Goal: Task Accomplishment & Management: Complete application form

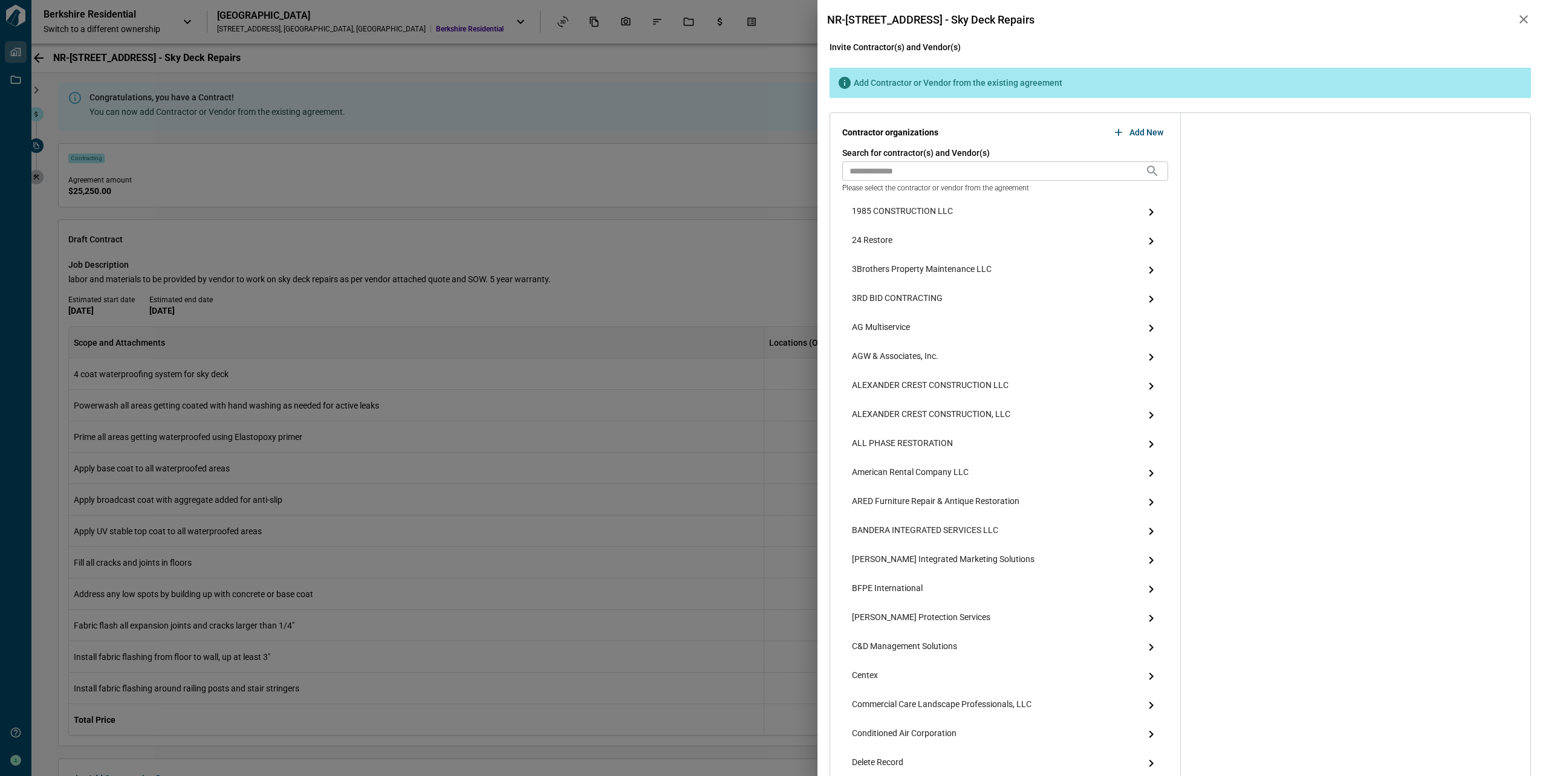
scroll to position [302, 0]
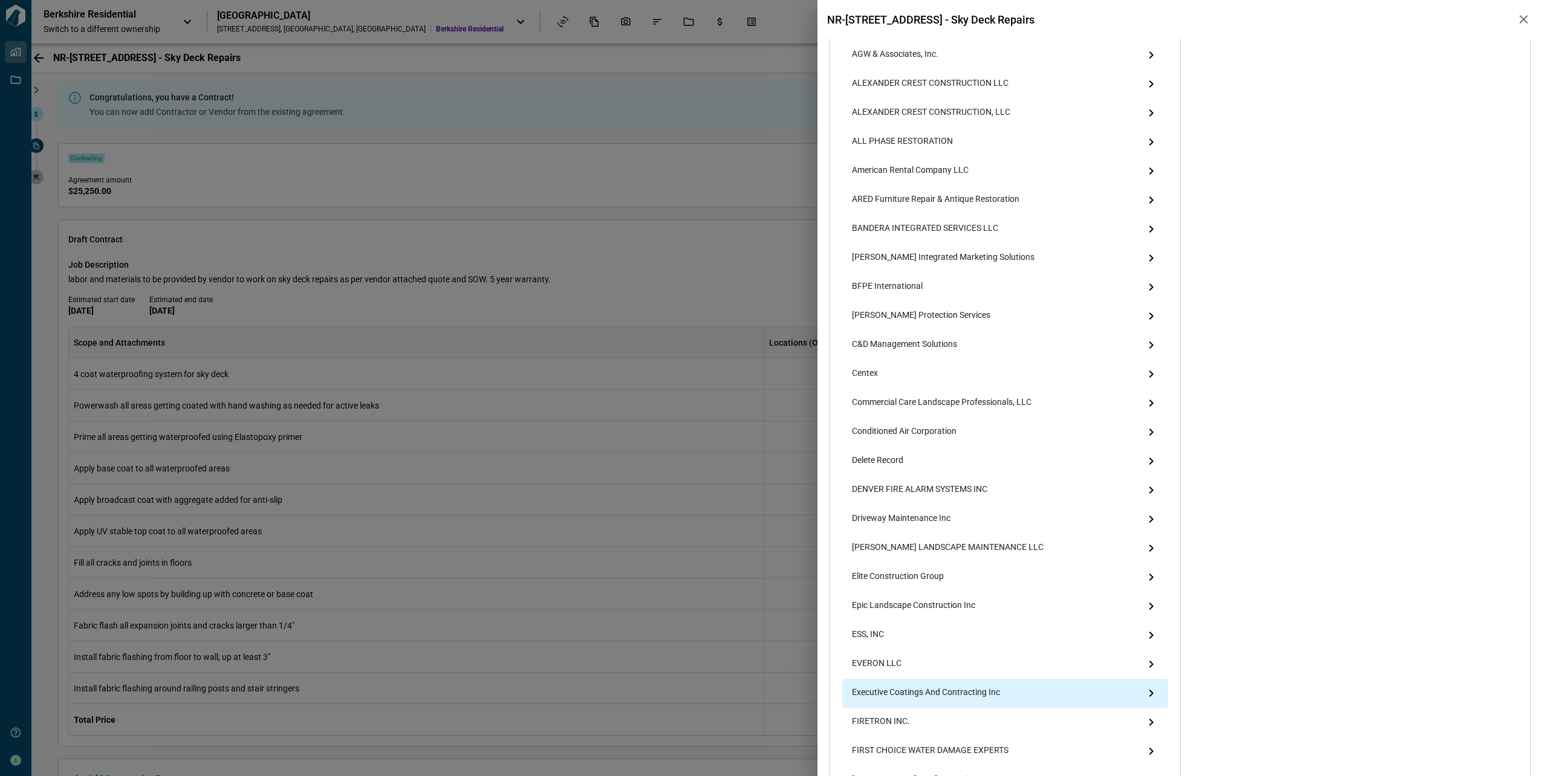
click at [914, 695] on span "Executive Coatings And Contracting Inc" at bounding box center [926, 693] width 148 height 15
click at [934, 696] on span "Executive Coatings And Contracting Inc" at bounding box center [926, 693] width 148 height 15
drag, startPoint x: 934, startPoint y: 696, endPoint x: 989, endPoint y: 682, distance: 56.3
click at [989, 682] on div "Executive Coatings And Contracting Inc" at bounding box center [1005, 693] width 326 height 29
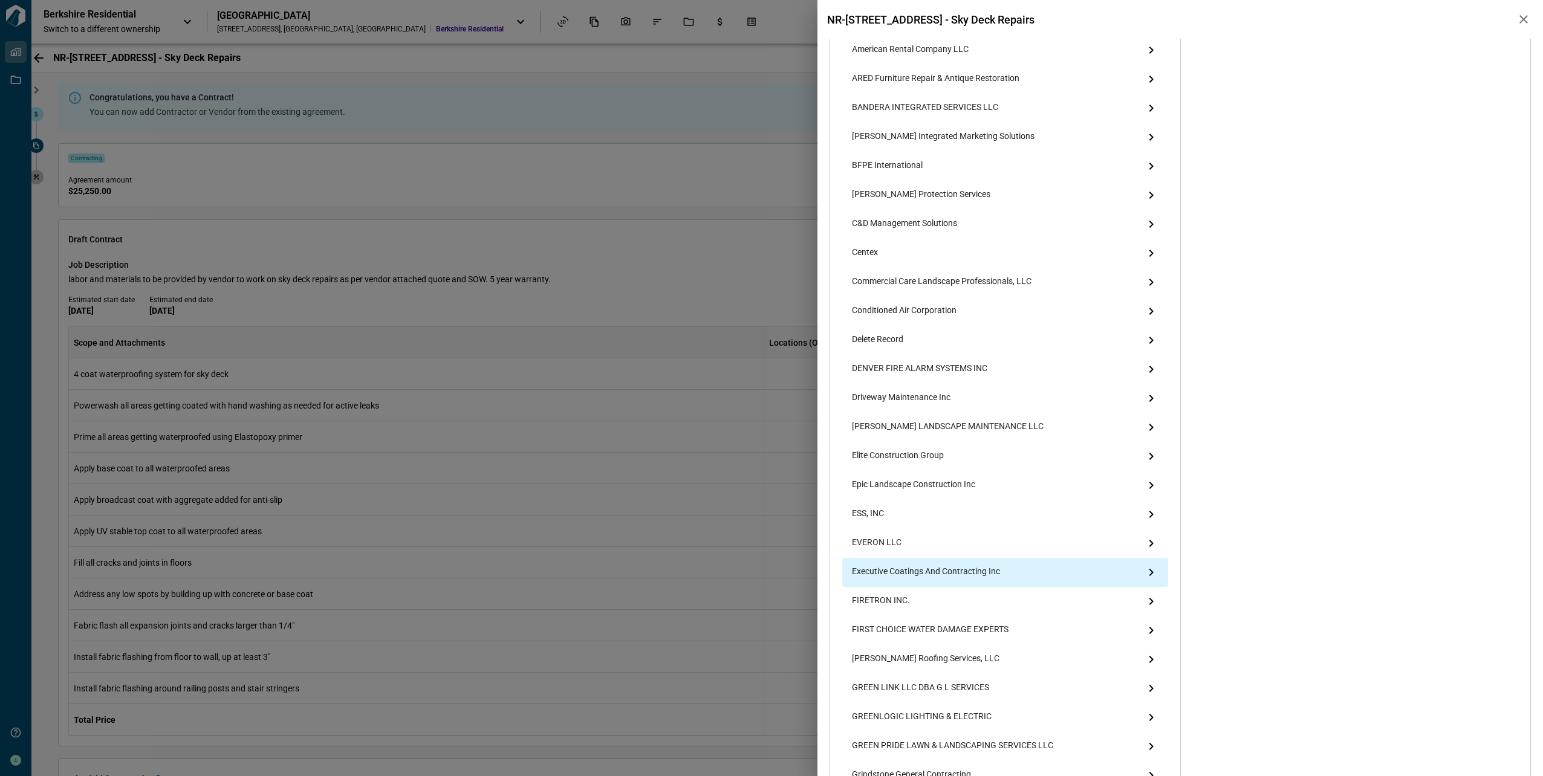
scroll to position [484, 0]
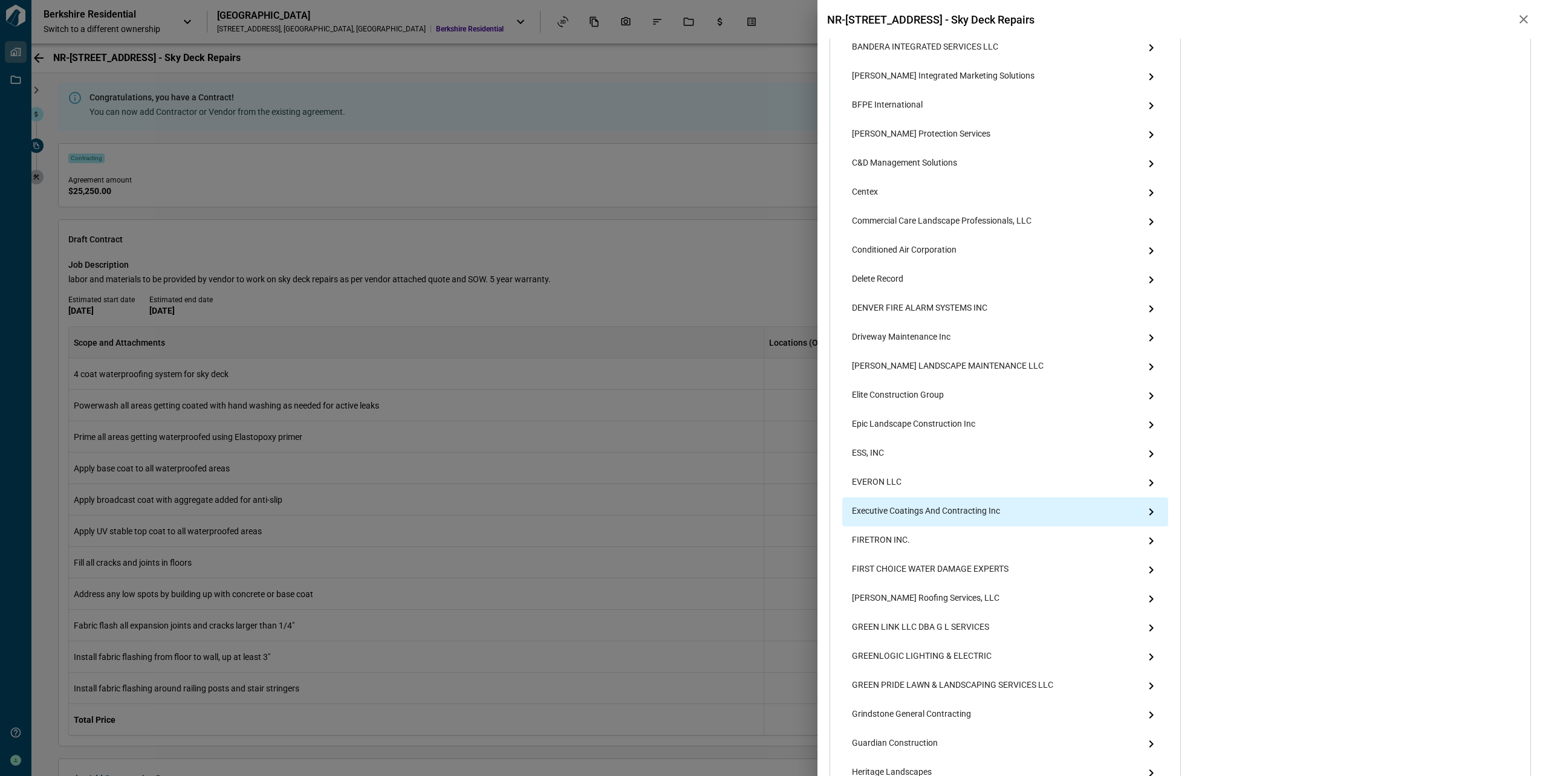
click at [1025, 513] on div "Executive Coatings And Contracting Inc" at bounding box center [1005, 512] width 326 height 29
click at [1026, 513] on div "Executive Coatings And Contracting Inc" at bounding box center [1005, 512] width 326 height 29
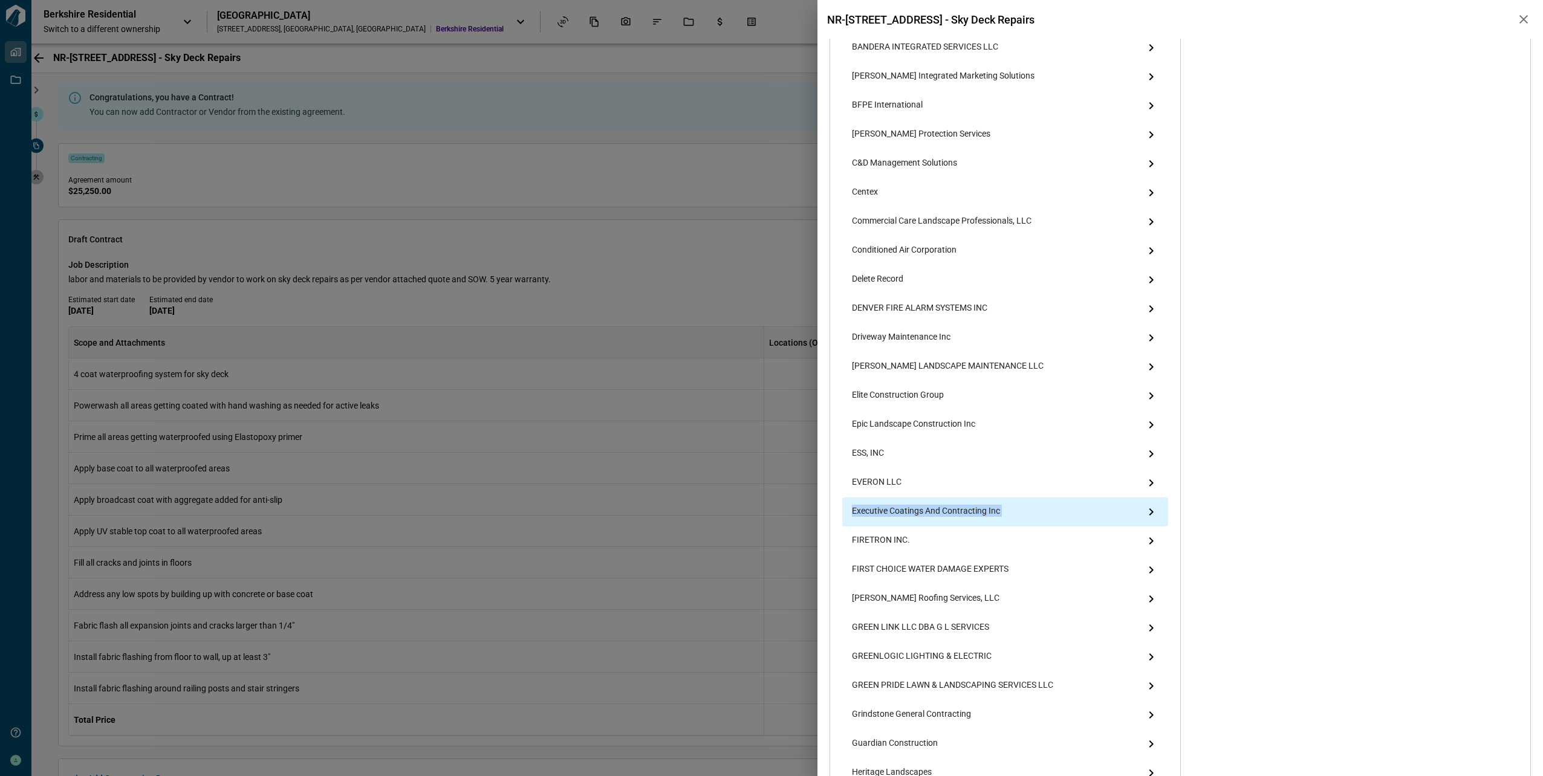
click at [1026, 513] on div "Executive Coatings And Contracting Inc" at bounding box center [1005, 512] width 326 height 29
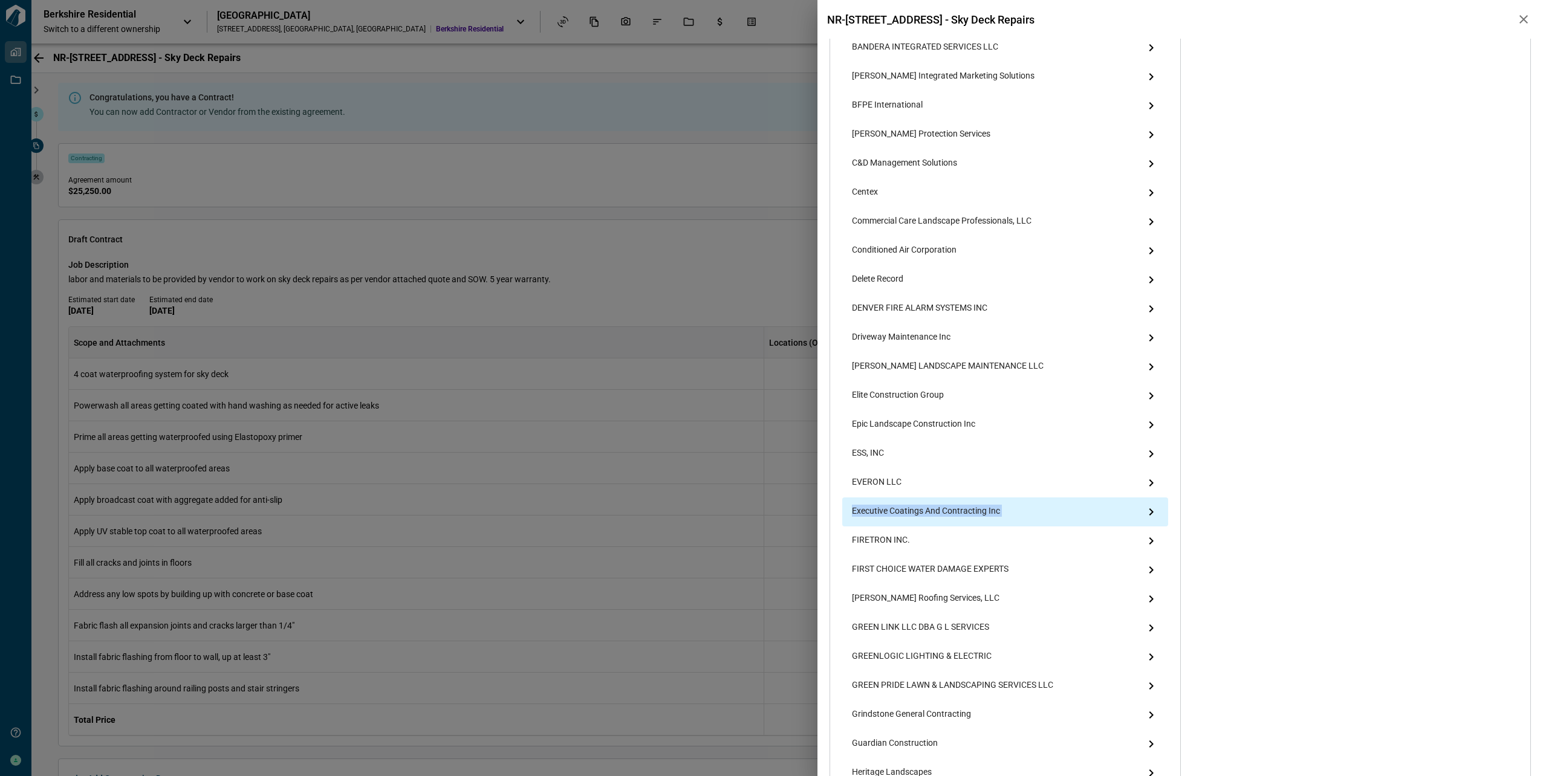
click at [1026, 513] on div "Executive Coatings And Contracting Inc" at bounding box center [1005, 512] width 326 height 29
click at [1163, 509] on div "Executive Coatings And Contracting Inc" at bounding box center [1005, 512] width 326 height 29
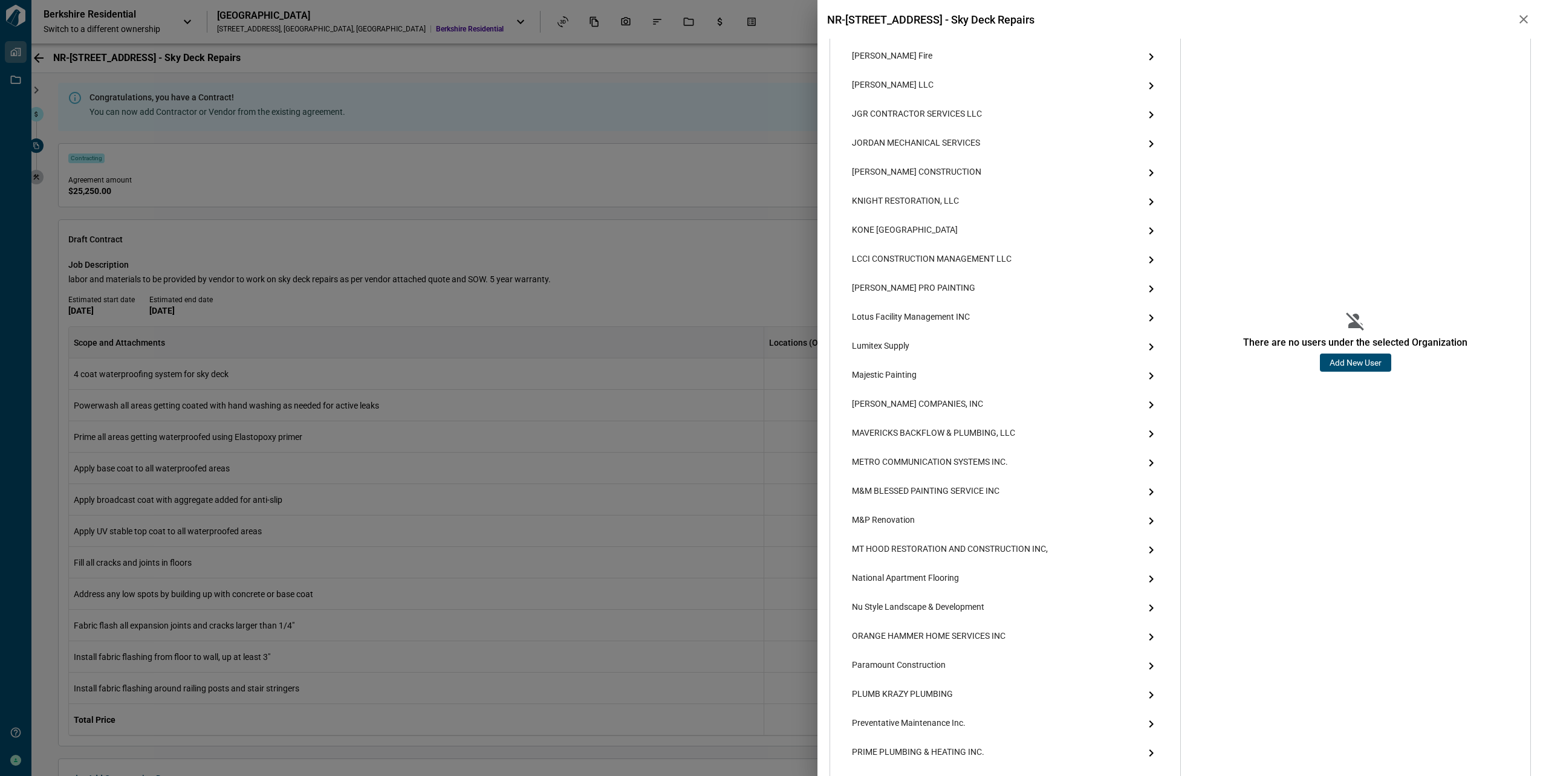
scroll to position [1196, 0]
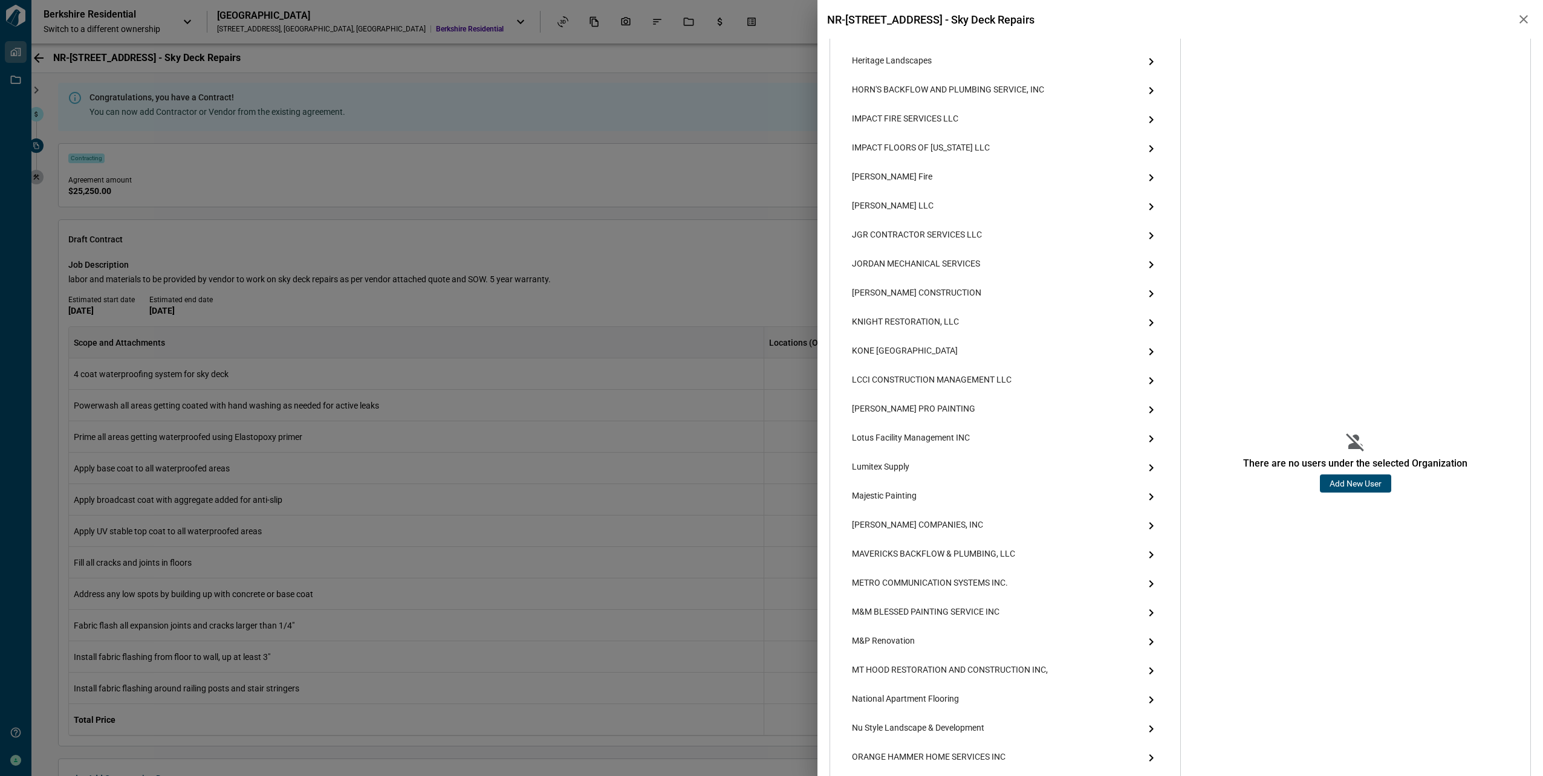
click at [1315, 510] on div "There are no users under the selected Organization Add New User" at bounding box center [1356, 462] width 326 height 3070
drag, startPoint x: 1341, startPoint y: 486, endPoint x: 1320, endPoint y: 504, distance: 27.5
click at [1340, 487] on button "Add New User" at bounding box center [1355, 484] width 71 height 18
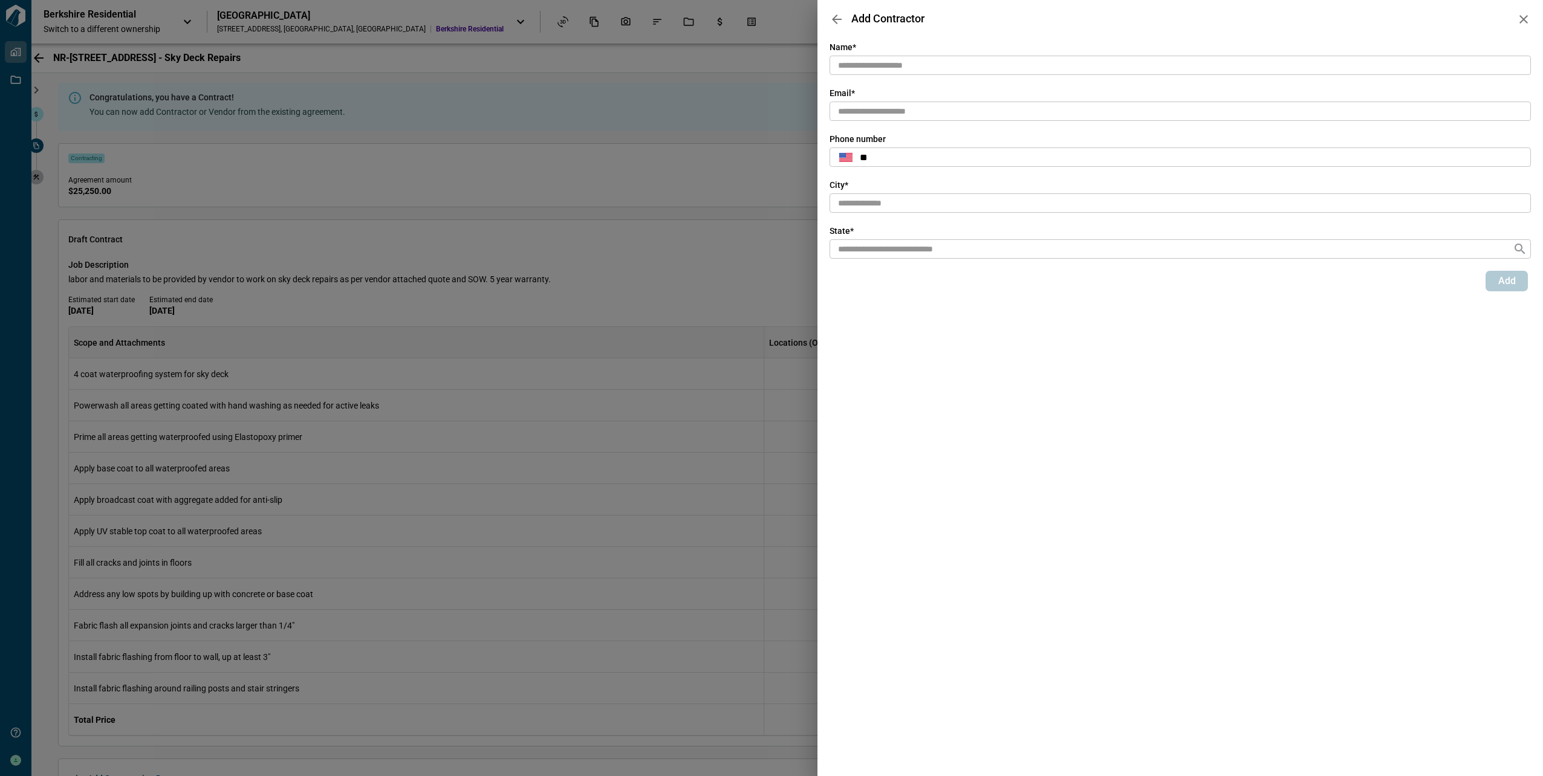
scroll to position [0, 0]
click at [839, 16] on icon "button" at bounding box center [837, 19] width 15 height 15
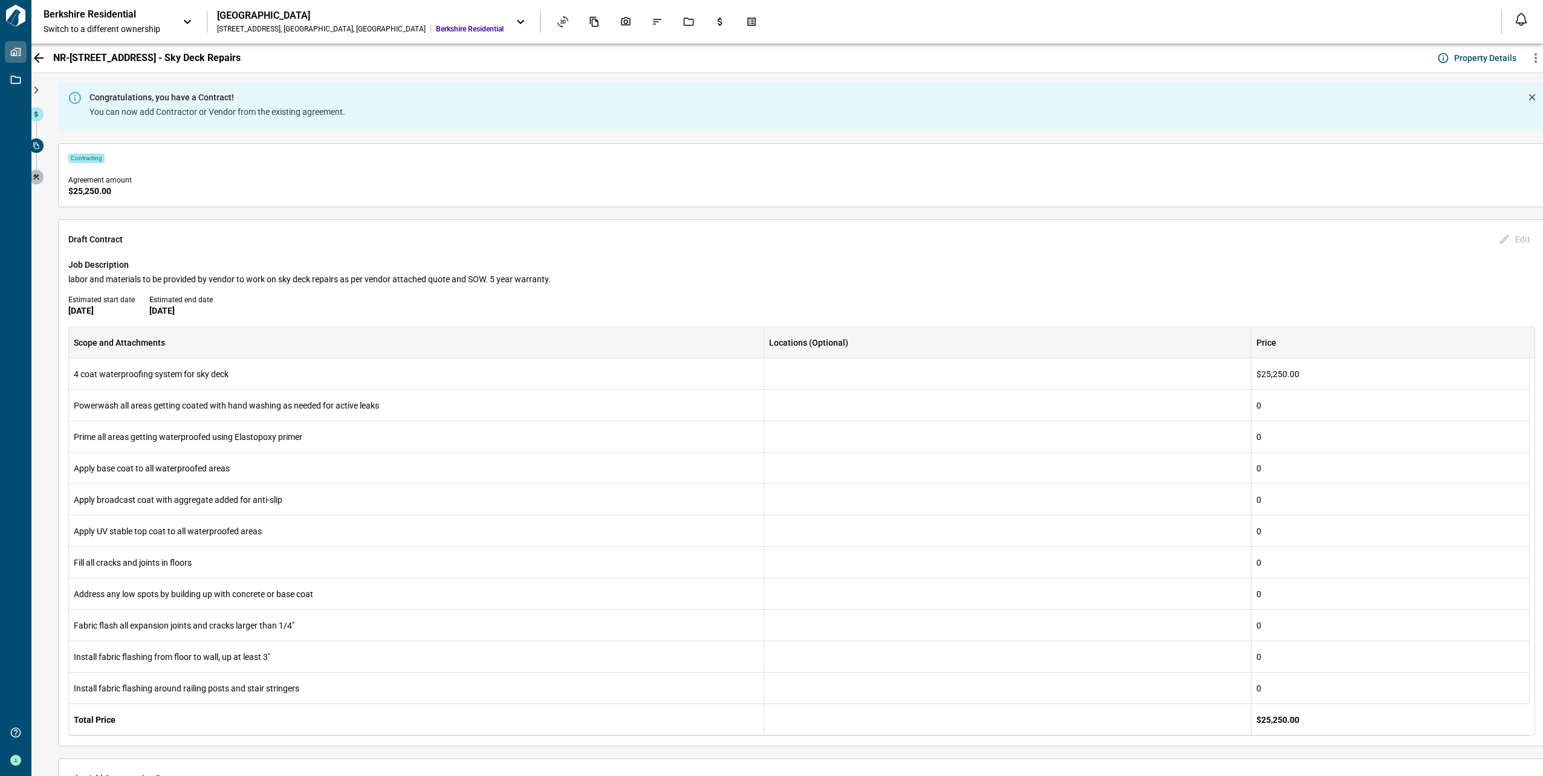
scroll to position [61, 0]
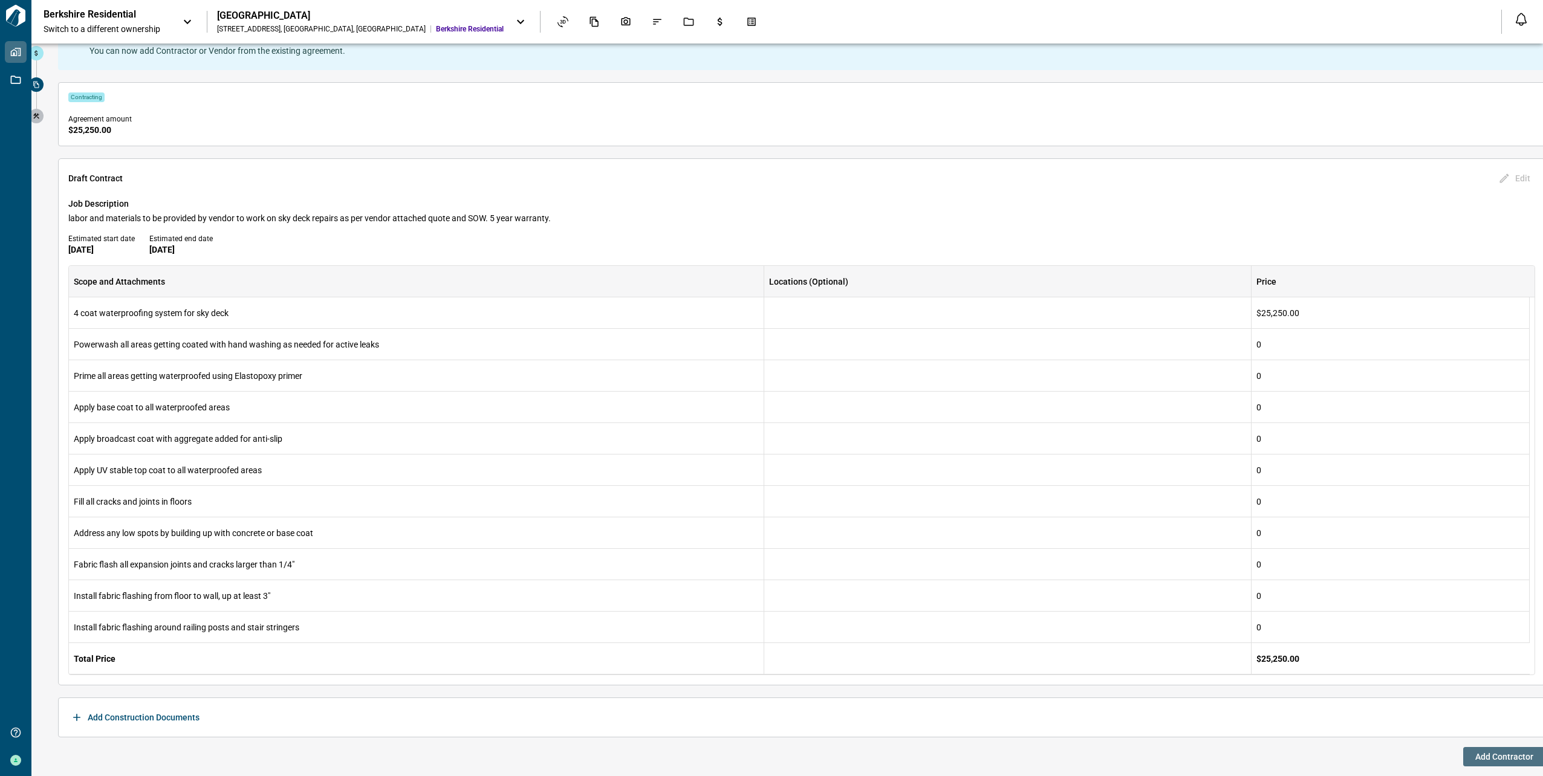
click at [1522, 751] on span "Add Contractor" at bounding box center [1505, 757] width 58 height 12
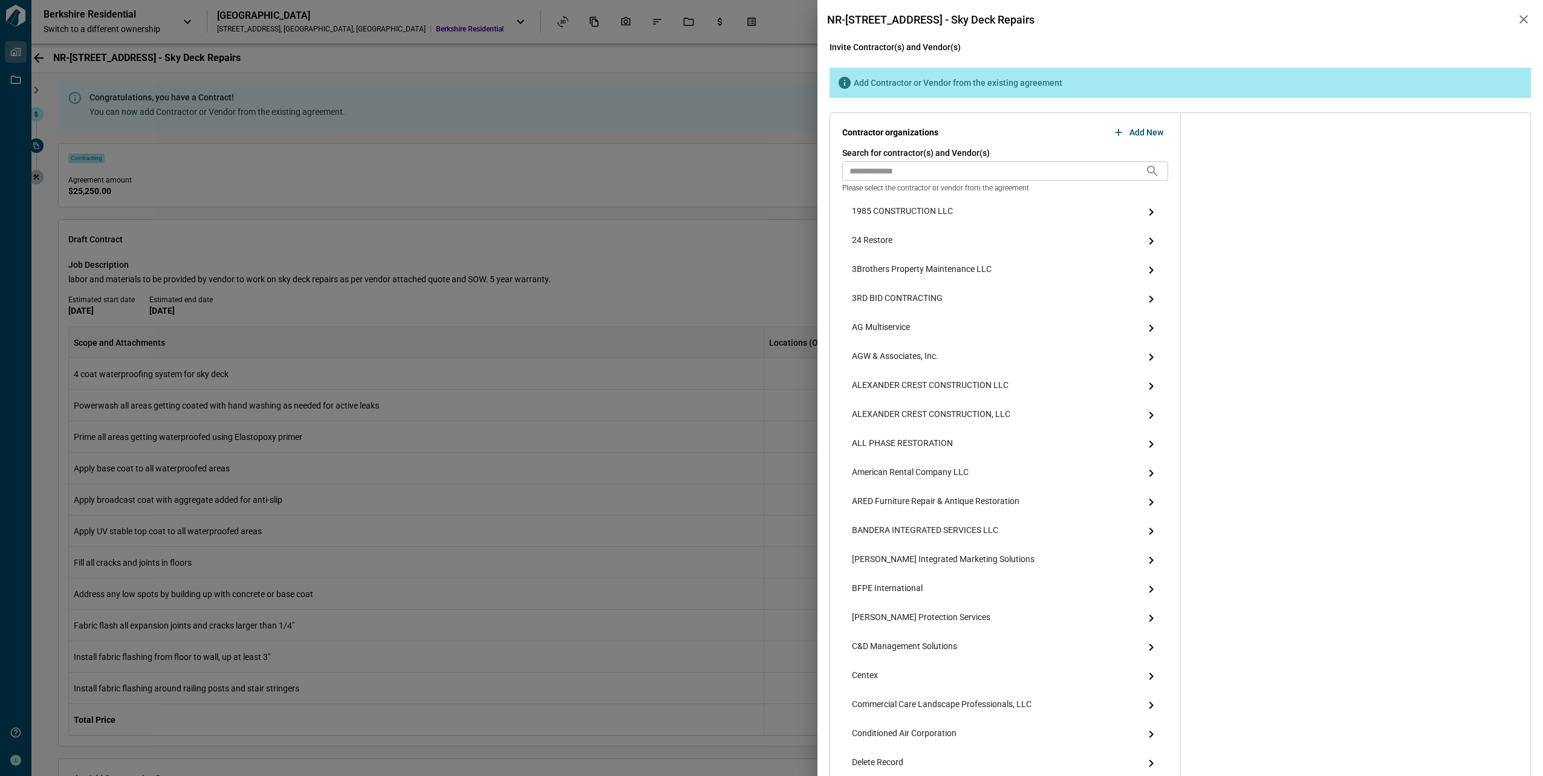
scroll to position [302, 0]
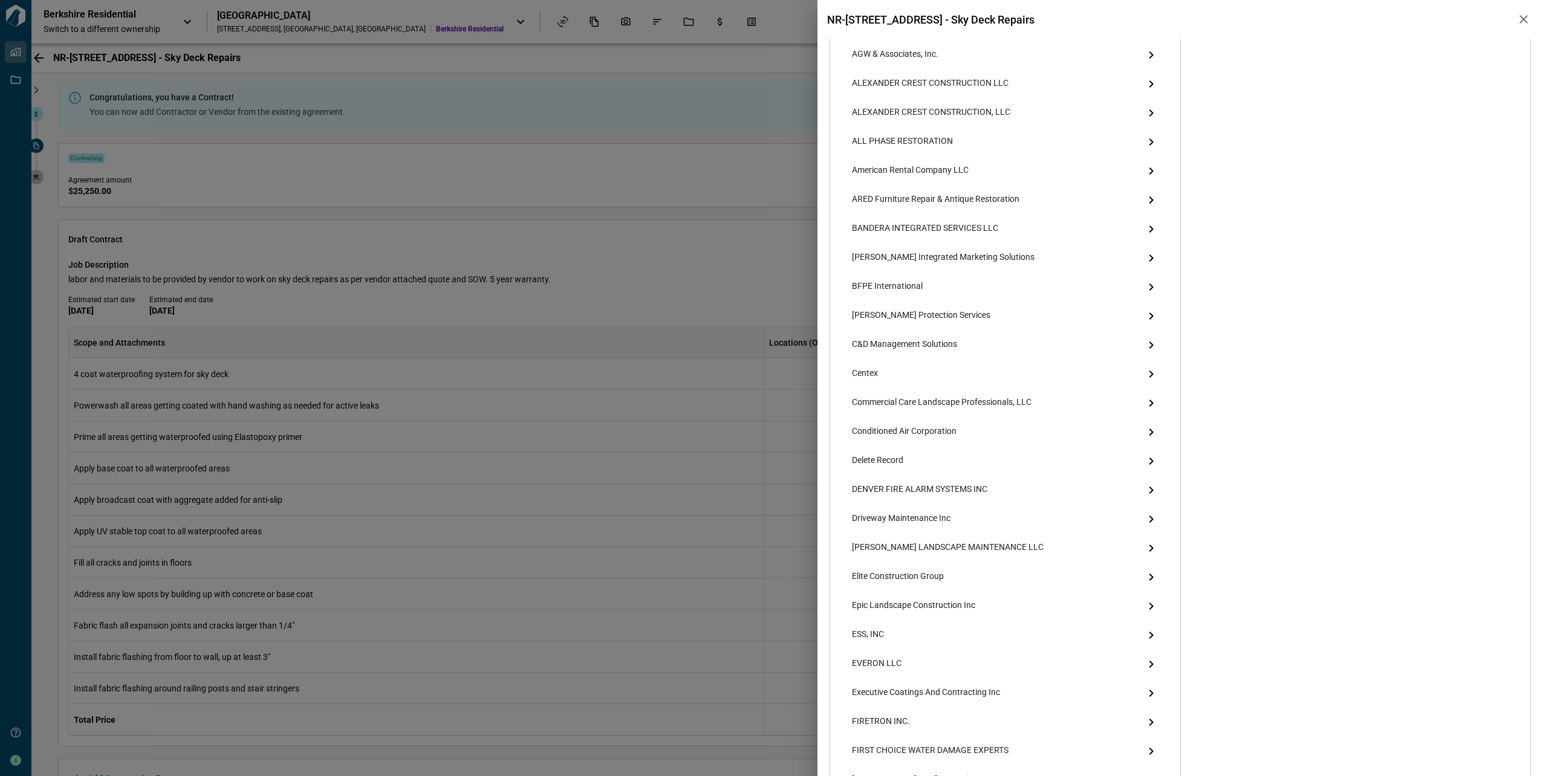
click at [989, 692] on span "Executive Coatings And Contracting Inc" at bounding box center [926, 693] width 148 height 15
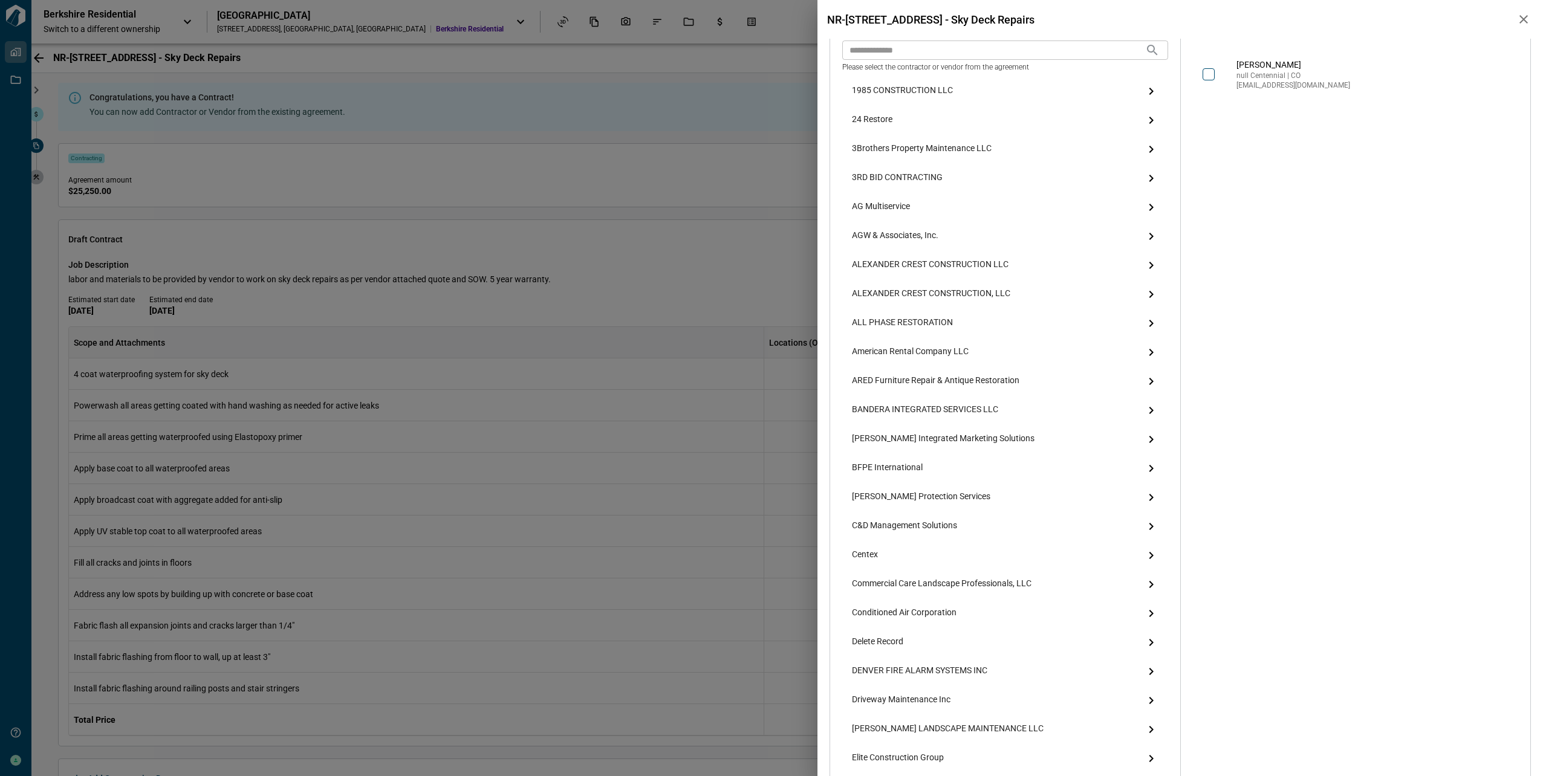
scroll to position [0, 0]
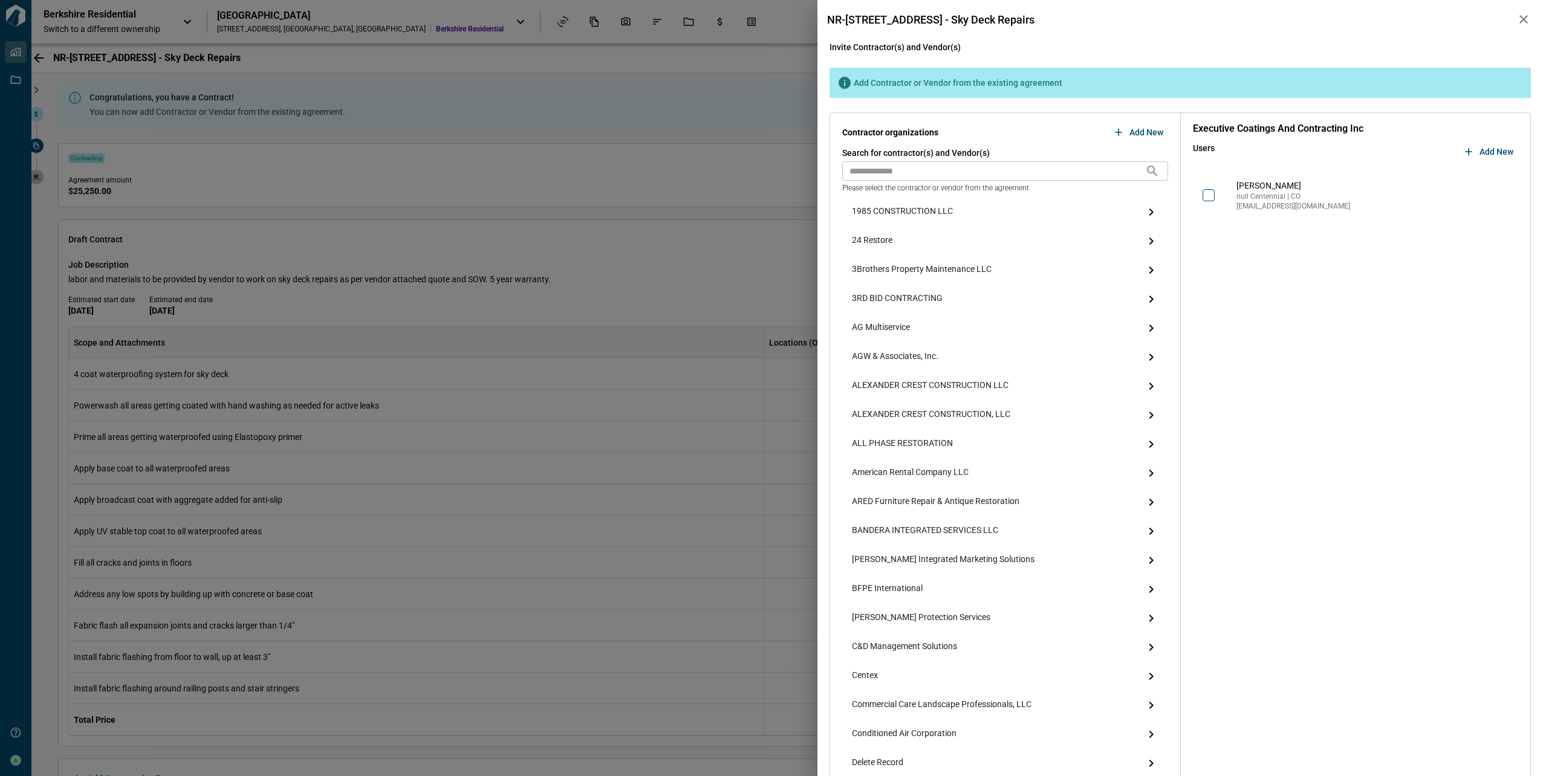
click at [1197, 194] on div "Darrow Rogers null Centennial | CO darro@executivecoatings.com" at bounding box center [1356, 196] width 326 height 44
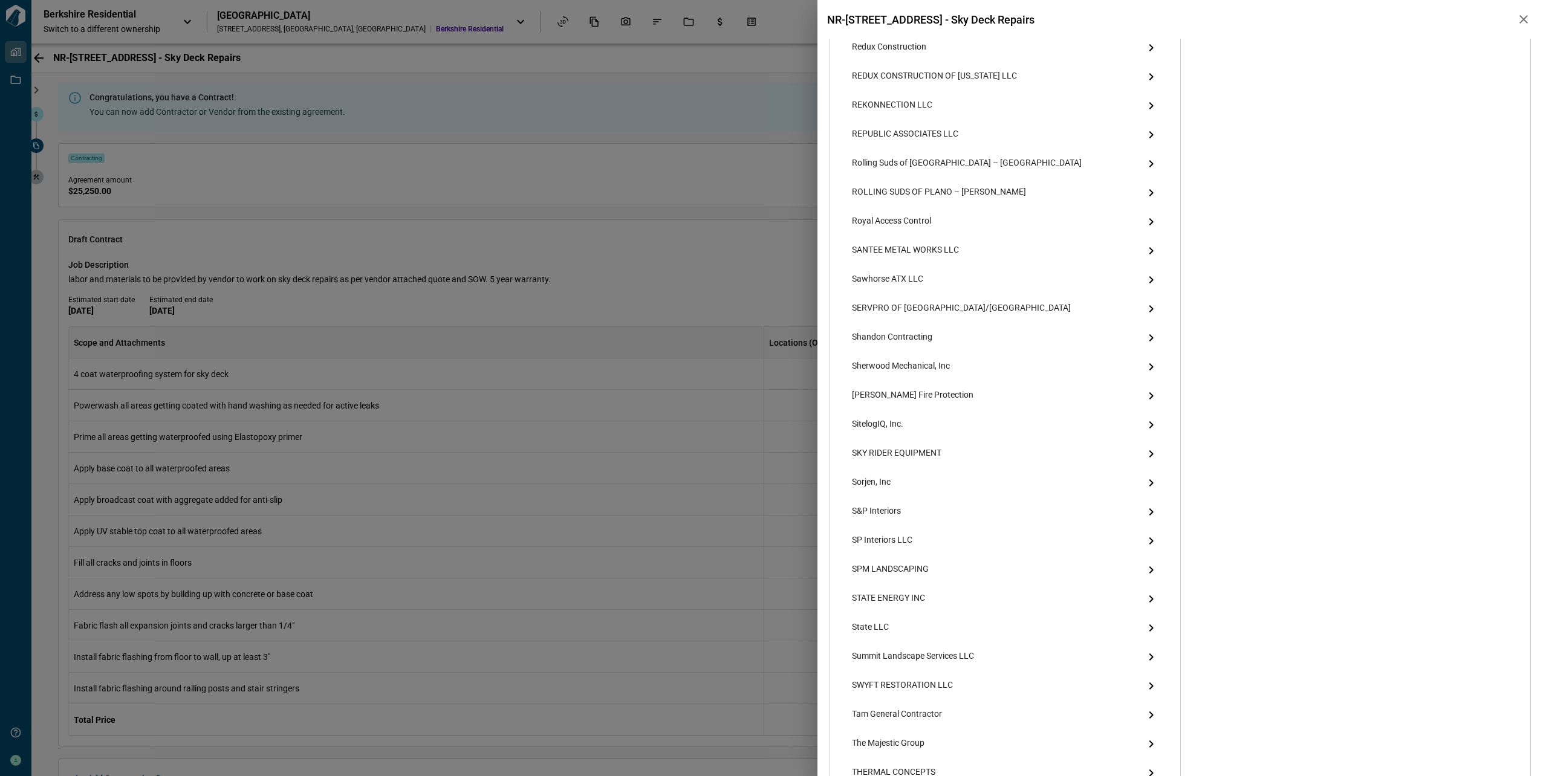
scroll to position [2509, 0]
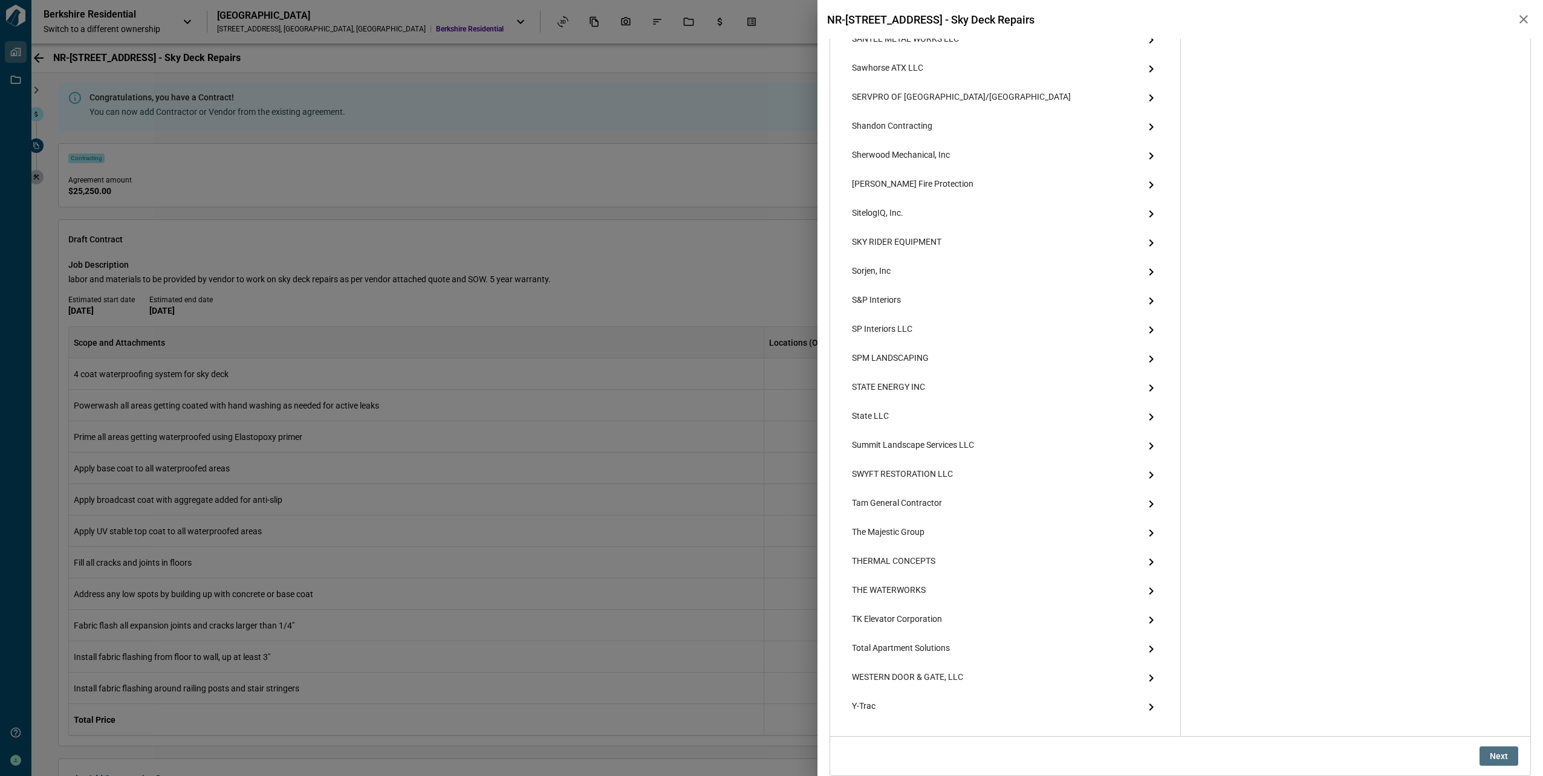
click at [1483, 752] on button "Next" at bounding box center [1499, 756] width 39 height 19
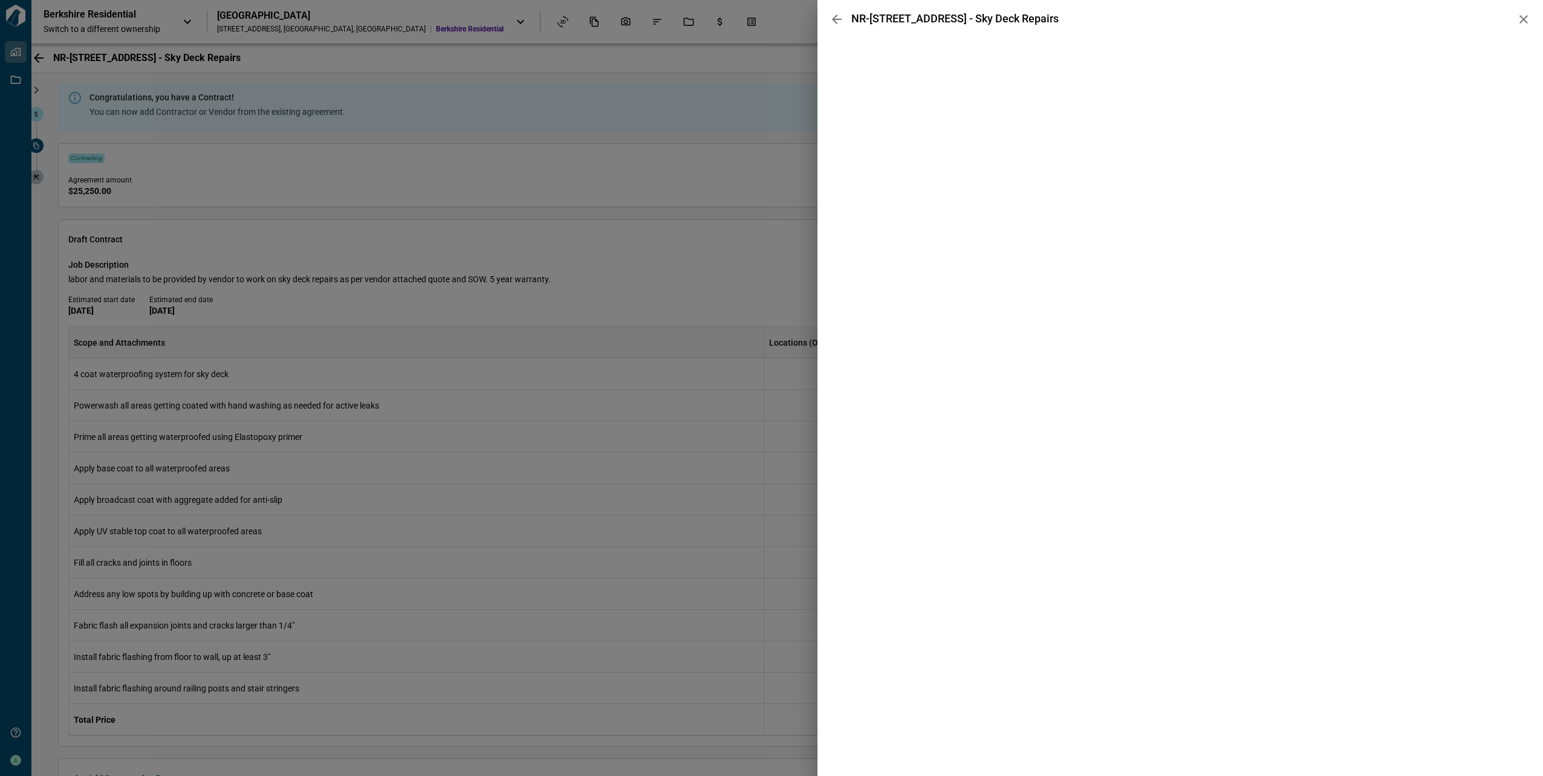
scroll to position [0, 0]
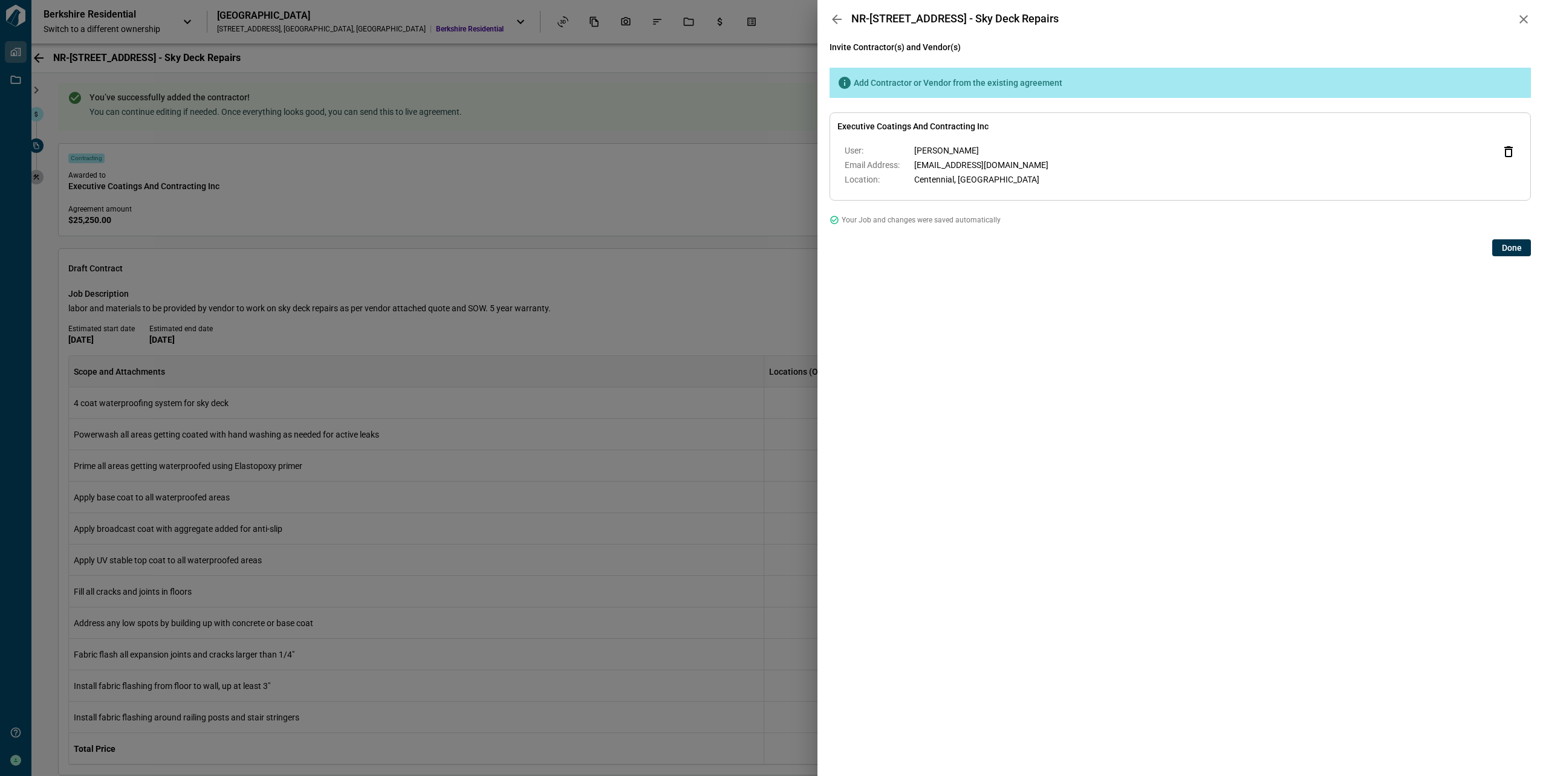
click at [1515, 248] on span "Done" at bounding box center [1512, 248] width 20 height 12
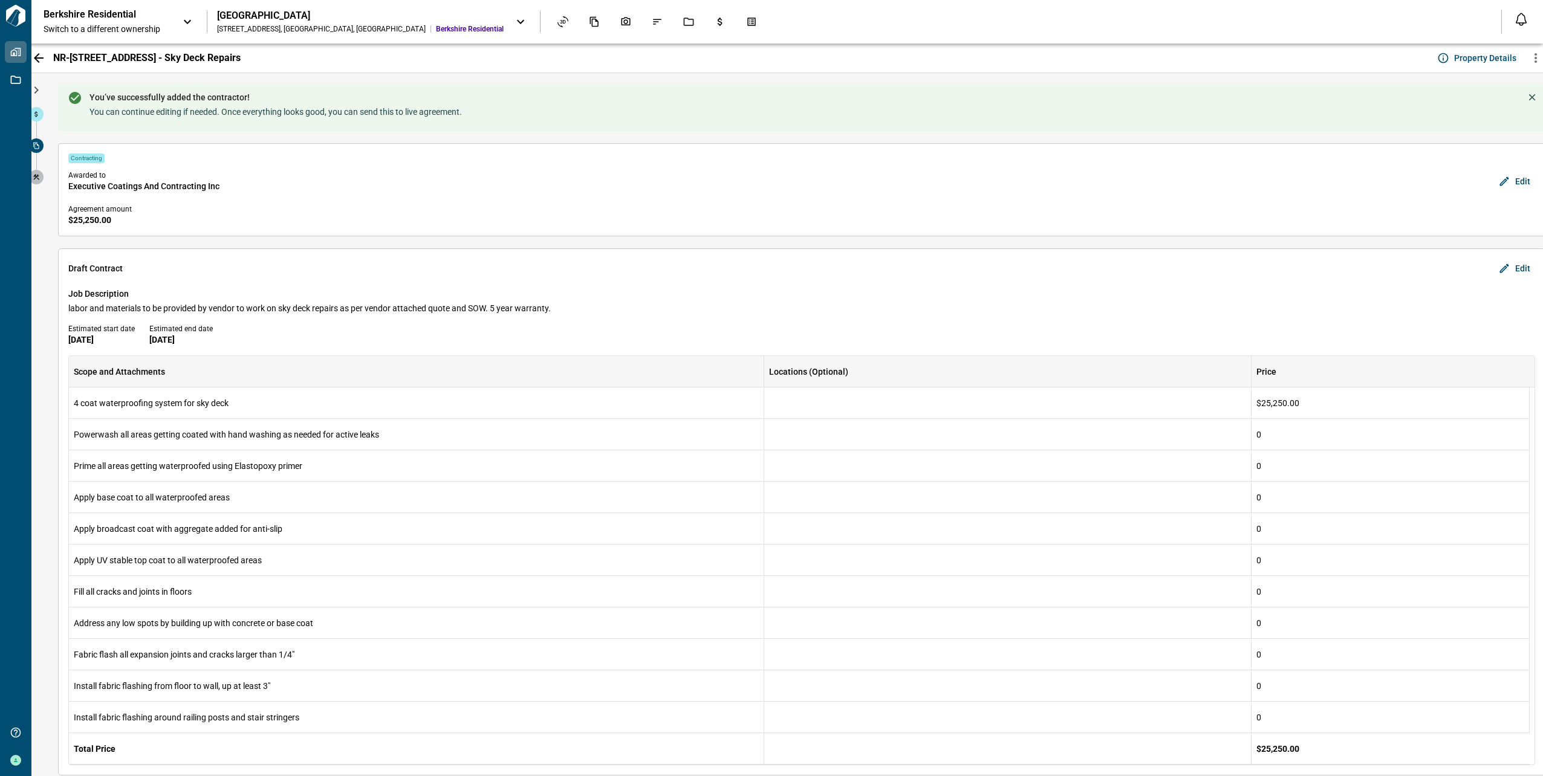
scroll to position [90, 0]
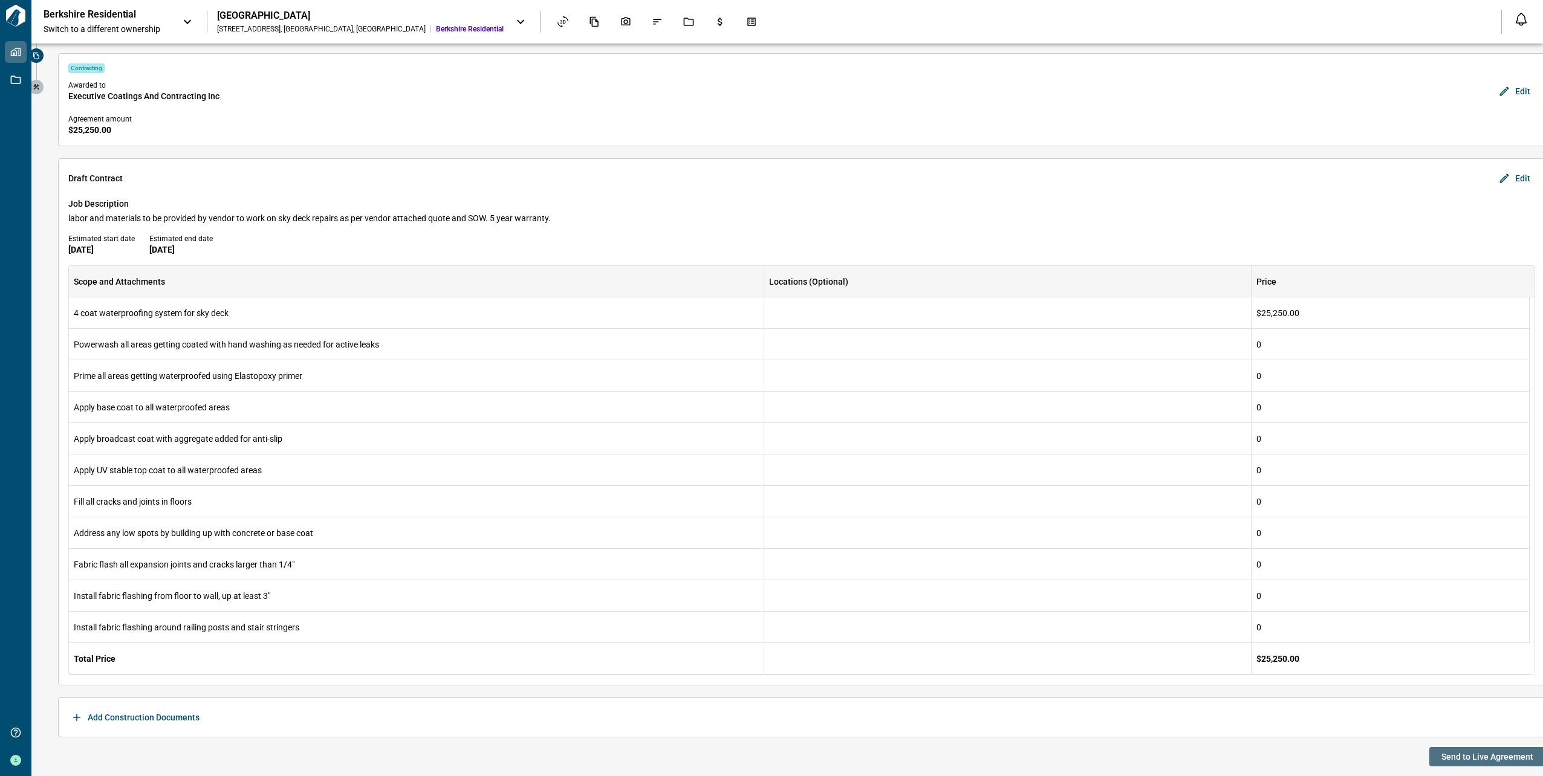
click at [1461, 757] on span "Send to Live Agreement" at bounding box center [1488, 757] width 92 height 12
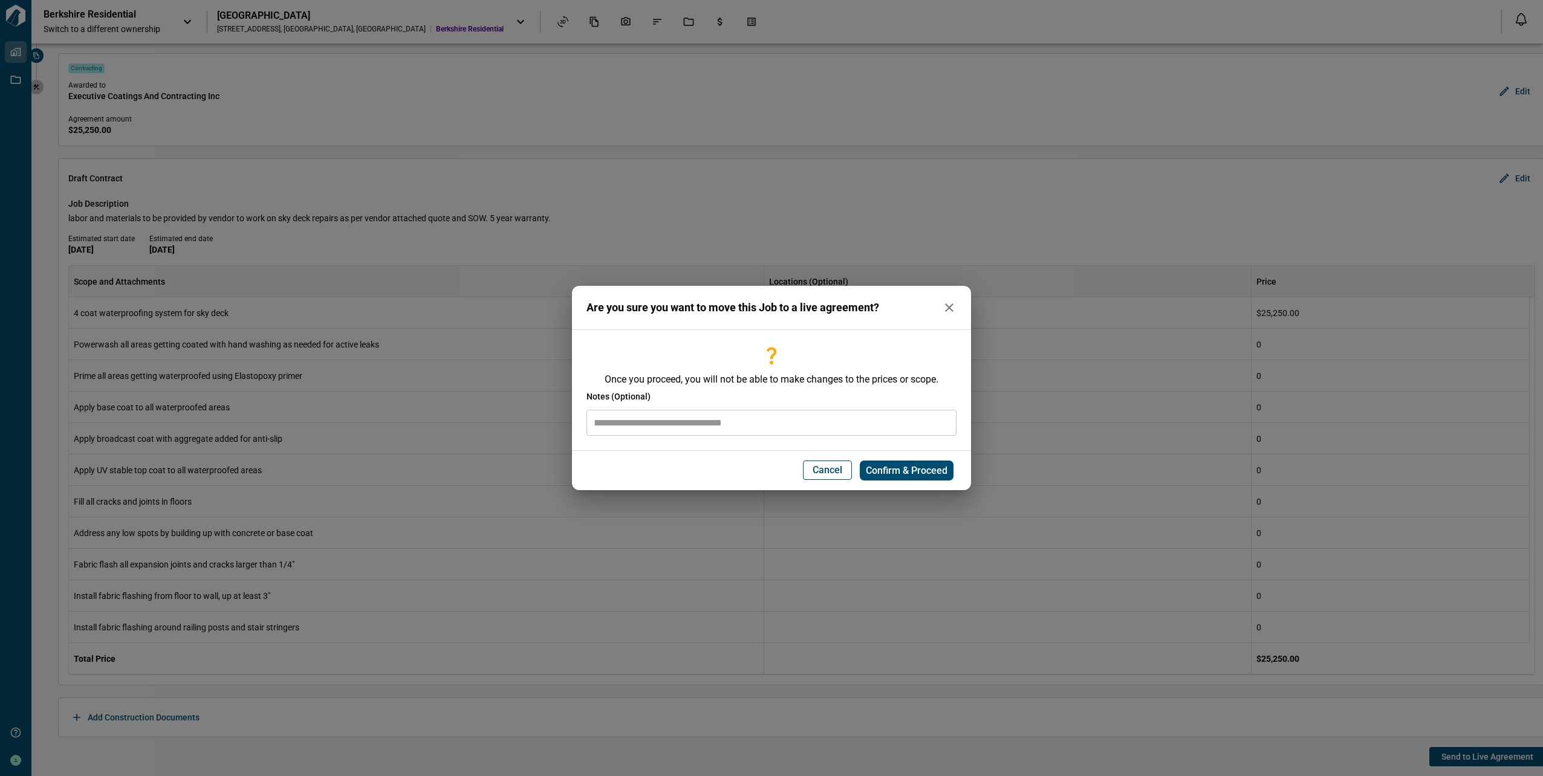
click at [726, 423] on input "text" at bounding box center [772, 423] width 370 height 26
paste input "**********"
type input "**********"
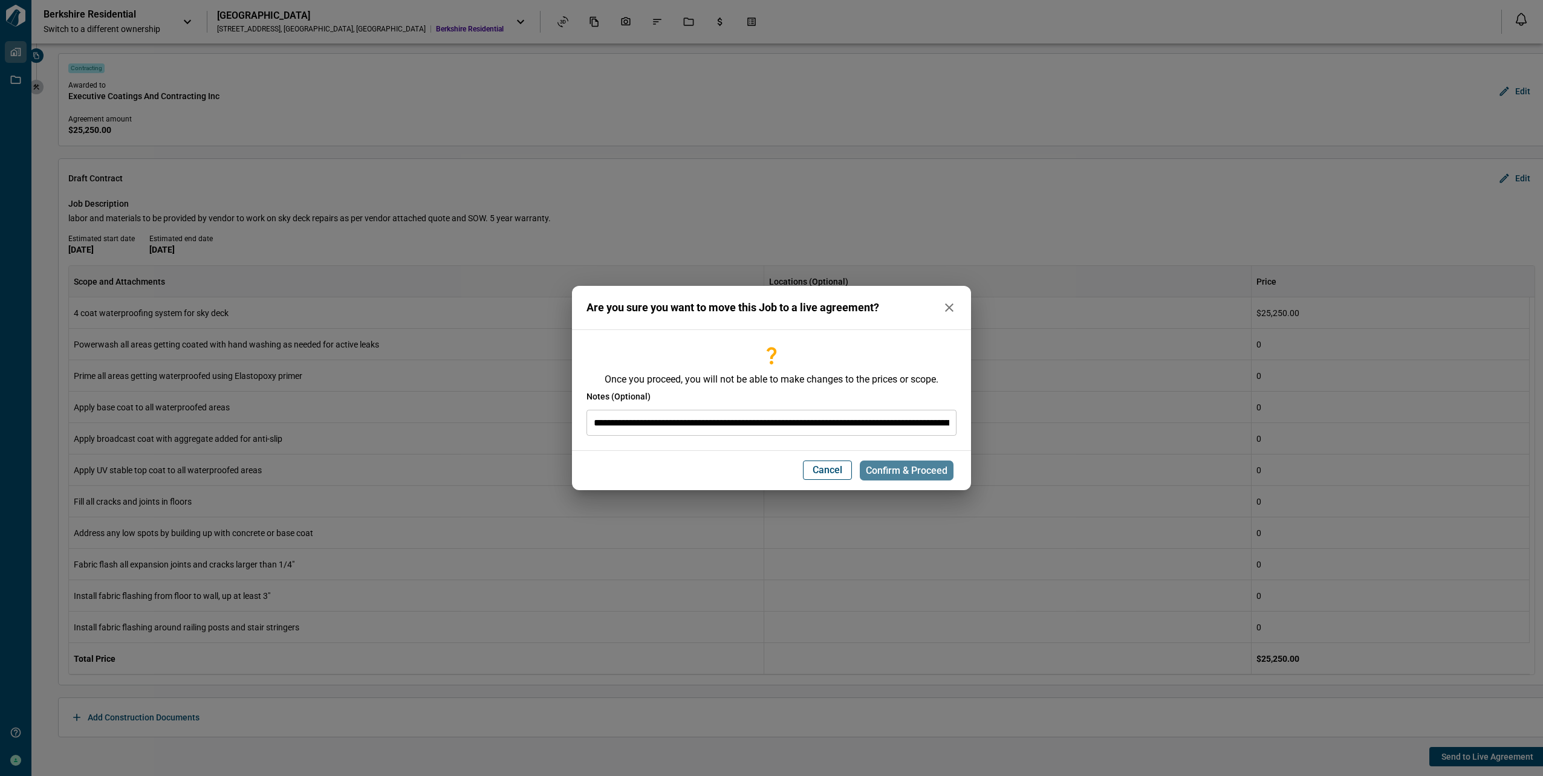
click at [896, 471] on span "Confirm & Proceed" at bounding box center [907, 471] width 82 height 12
